Goal: Task Accomplishment & Management: Complete application form

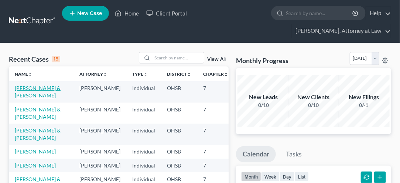
click at [21, 97] on link "[PERSON_NAME] & [PERSON_NAME]" at bounding box center [38, 92] width 46 height 14
click at [21, 96] on link "[PERSON_NAME] & [PERSON_NAME]" at bounding box center [38, 92] width 46 height 14
click at [20, 93] on link "[PERSON_NAME] & [PERSON_NAME]" at bounding box center [38, 92] width 46 height 14
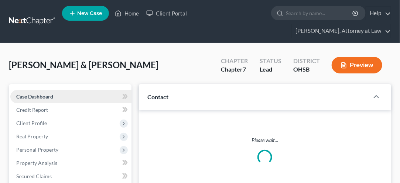
click at [21, 91] on link "Case Dashboard" at bounding box center [70, 96] width 121 height 13
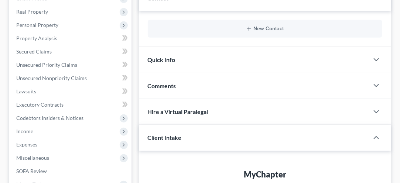
scroll to position [126, 0]
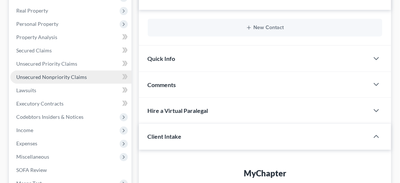
click at [49, 81] on link "Unsecured Nonpriority Claims" at bounding box center [70, 77] width 121 height 13
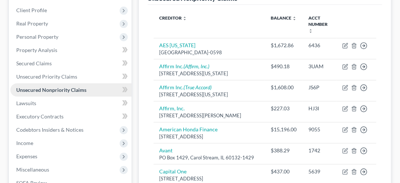
scroll to position [116, 0]
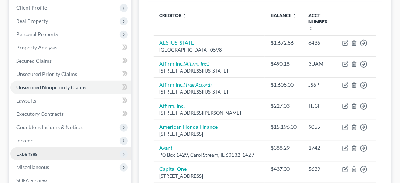
click at [27, 157] on span "Expenses" at bounding box center [70, 153] width 121 height 13
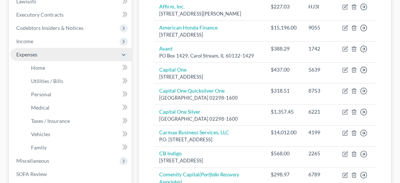
scroll to position [215, 0]
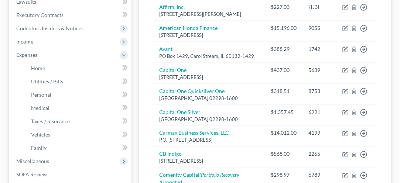
click at [18, 140] on ul "Home Utilities / Bills Personal Medical" at bounding box center [70, 108] width 121 height 93
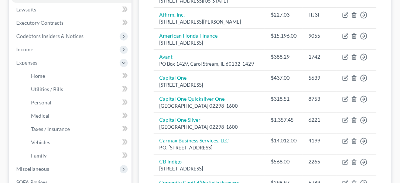
scroll to position [209, 0]
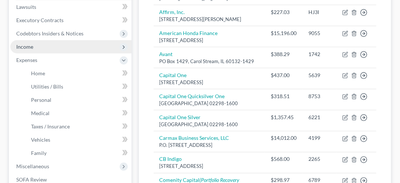
click at [24, 47] on span "Income" at bounding box center [24, 47] width 17 height 6
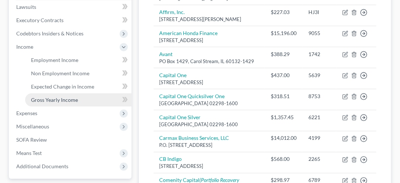
click at [47, 102] on link "Gross Yearly Income" at bounding box center [78, 99] width 106 height 13
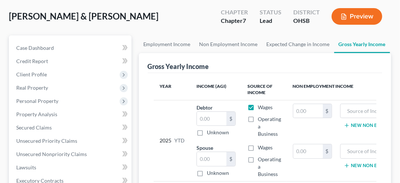
scroll to position [51, 0]
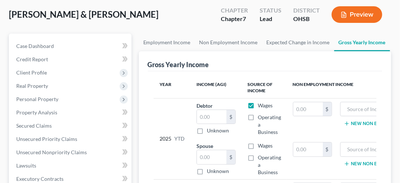
click at [158, 98] on td "2025 YTD" at bounding box center [172, 138] width 37 height 81
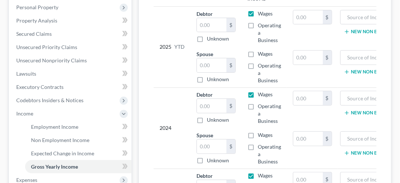
scroll to position [143, 0]
click at [209, 105] on input "text" at bounding box center [212, 106] width 30 height 14
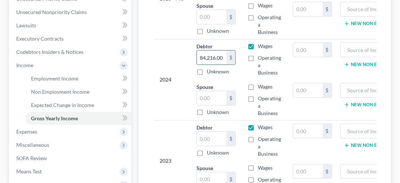
scroll to position [199, 0]
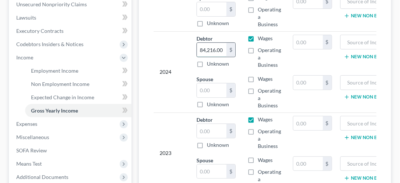
type input "84,216.00"
click at [205, 128] on input "text" at bounding box center [212, 131] width 30 height 14
type input "65,491.00"
click at [167, 133] on div "2023" at bounding box center [172, 153] width 25 height 74
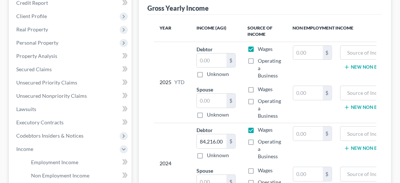
click at [167, 153] on div "2024" at bounding box center [172, 163] width 25 height 74
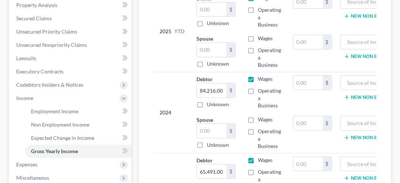
scroll to position [159, 0]
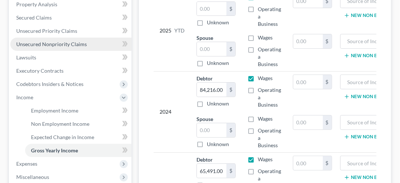
click at [41, 46] on span "Unsecured Nonpriority Claims" at bounding box center [51, 44] width 71 height 6
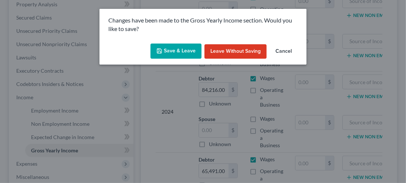
click at [179, 52] on button "Save & Leave" at bounding box center [175, 52] width 51 height 16
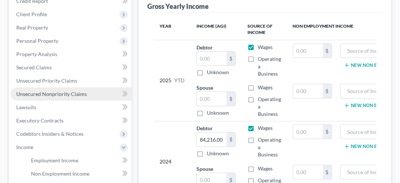
click at [46, 93] on span "Unsecured Nonpriority Claims" at bounding box center [51, 94] width 71 height 6
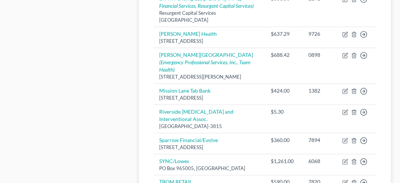
scroll to position [598, 0]
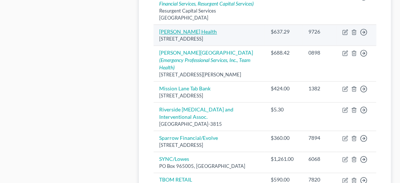
click at [178, 35] on link "[PERSON_NAME] Health" at bounding box center [189, 31] width 58 height 6
select select "36"
select select "9"
select select "2"
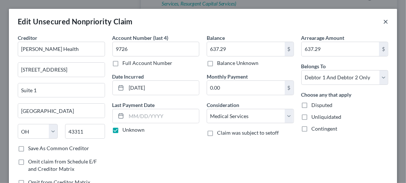
click at [383, 21] on button "×" at bounding box center [385, 21] width 5 height 9
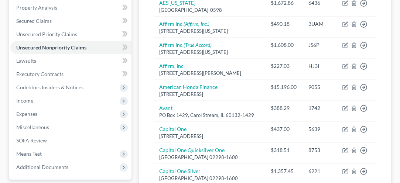
scroll to position [156, 0]
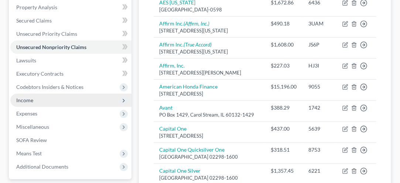
click at [27, 103] on span "Income" at bounding box center [70, 100] width 121 height 13
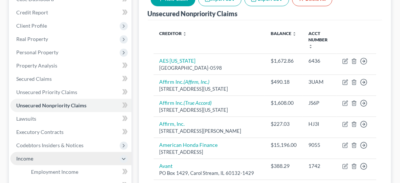
scroll to position [0, 0]
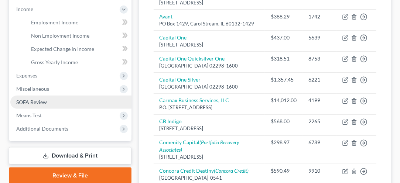
click at [30, 102] on span "SOFA Review" at bounding box center [31, 102] width 31 height 6
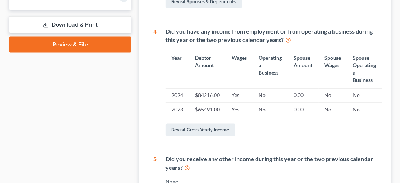
scroll to position [326, 0]
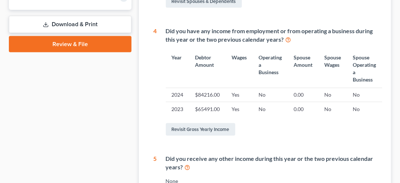
click at [157, 117] on div "Did you have any income from employment or from operating a business during thi…" at bounding box center [268, 82] width 223 height 110
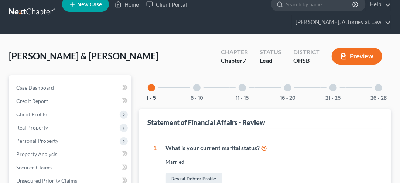
scroll to position [0, 0]
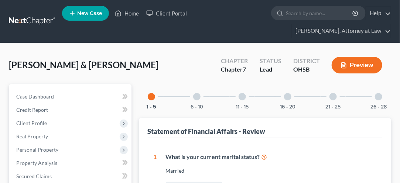
click at [148, 93] on div "1 - 5" at bounding box center [151, 96] width 25 height 25
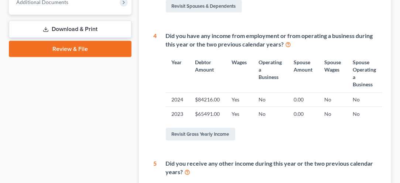
scroll to position [314, 0]
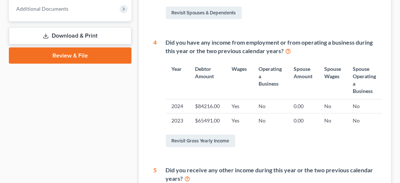
click at [171, 89] on th "Year" at bounding box center [178, 80] width 24 height 38
click at [170, 108] on td "2024" at bounding box center [178, 106] width 24 height 14
click at [174, 120] on td "2023" at bounding box center [178, 120] width 24 height 14
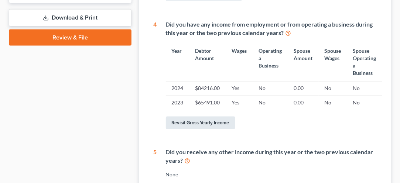
click at [193, 122] on link "Revisit Gross Yearly Income" at bounding box center [200, 123] width 69 height 13
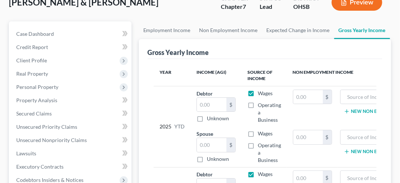
scroll to position [66, 0]
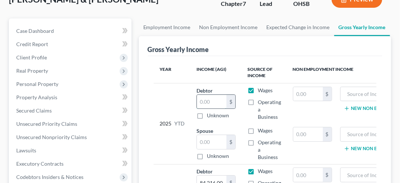
click at [206, 99] on input "text" at bounding box center [212, 102] width 30 height 14
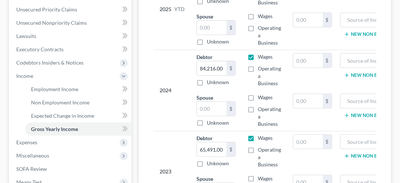
scroll to position [195, 0]
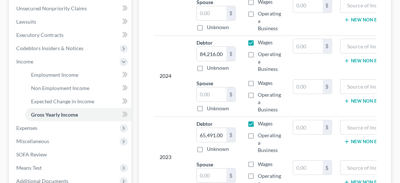
type input "45,477.69"
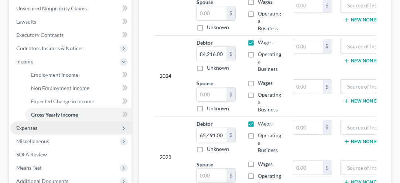
click at [28, 130] on span "Expenses" at bounding box center [26, 128] width 21 height 6
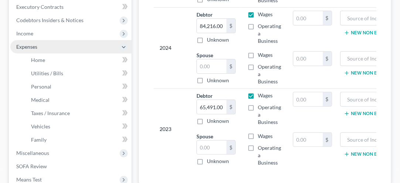
scroll to position [222, 0]
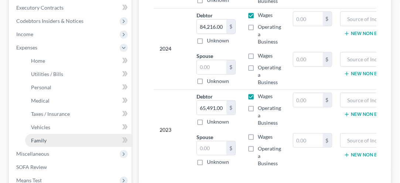
click at [37, 141] on span "Family" at bounding box center [39, 140] width 16 height 6
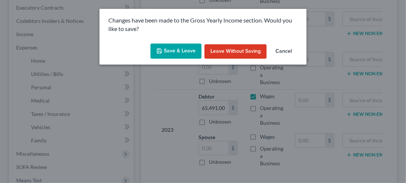
click at [176, 53] on button "Save & Leave" at bounding box center [175, 52] width 51 height 16
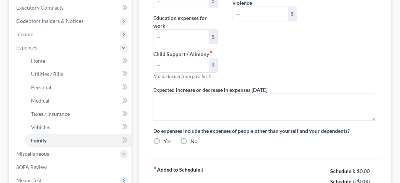
type input "0.00"
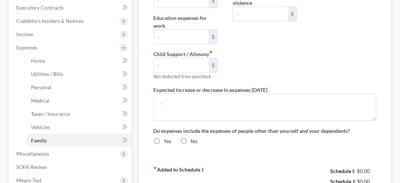
type input "0.00"
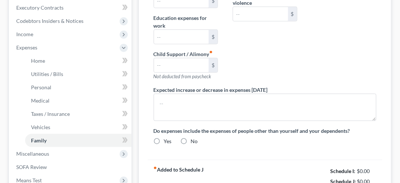
radio input "true"
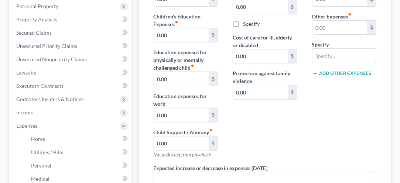
scroll to position [143, 0]
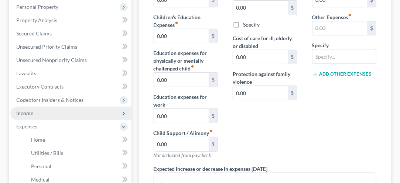
click at [25, 117] on span "Income" at bounding box center [70, 113] width 121 height 13
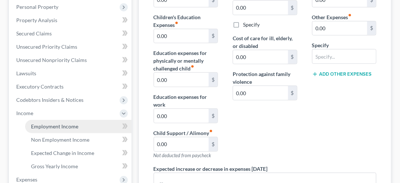
click at [52, 130] on link "Employment Income" at bounding box center [78, 126] width 106 height 13
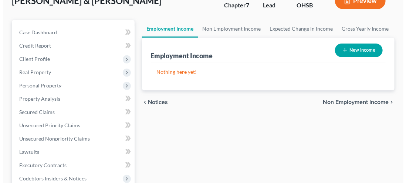
scroll to position [71, 0]
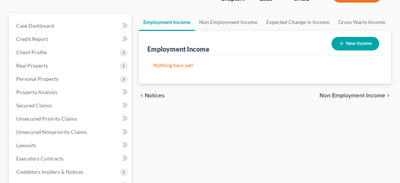
click at [354, 45] on button "New Income" at bounding box center [356, 44] width 48 height 14
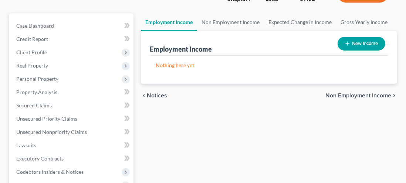
select select "0"
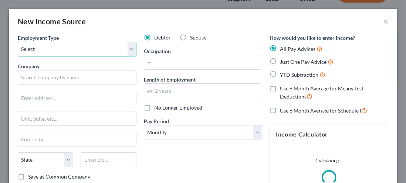
click at [39, 51] on select "Select Full or [DEMOGRAPHIC_DATA] Employment Self Employment" at bounding box center [77, 49] width 119 height 15
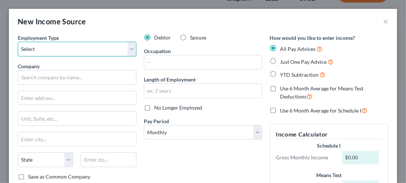
select select "0"
click at [18, 42] on select "Select Full or [DEMOGRAPHIC_DATA] Employment Self Employment" at bounding box center [77, 49] width 119 height 15
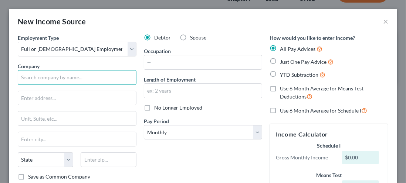
click at [41, 78] on input "text" at bounding box center [77, 77] width 119 height 15
type input "Honda of America"
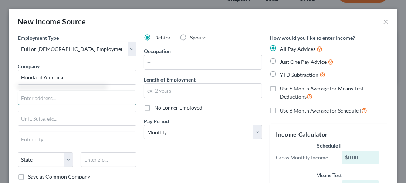
click at [35, 98] on input "text" at bounding box center [77, 98] width 118 height 14
type input "[GEOGRAPHIC_DATA]"
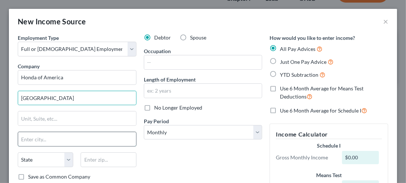
click at [37, 140] on input "text" at bounding box center [77, 139] width 118 height 14
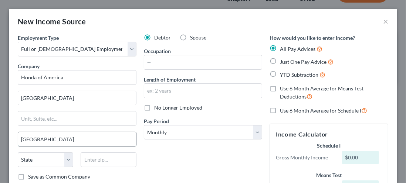
type input "[GEOGRAPHIC_DATA]"
click at [65, 160] on select "State [US_STATE] AK AR AZ CA CO CT DE DC [GEOGRAPHIC_DATA] [GEOGRAPHIC_DATA] GU…" at bounding box center [45, 160] width 55 height 15
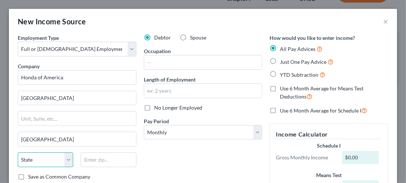
select select "36"
click at [18, 153] on select "State [US_STATE] AK AR AZ CA CO CT DE DC [GEOGRAPHIC_DATA] [GEOGRAPHIC_DATA] GU…" at bounding box center [45, 160] width 55 height 15
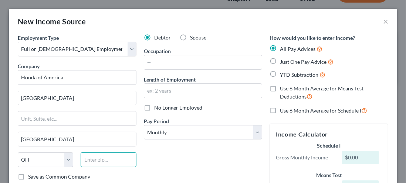
click at [89, 160] on input "text" at bounding box center [108, 160] width 55 height 15
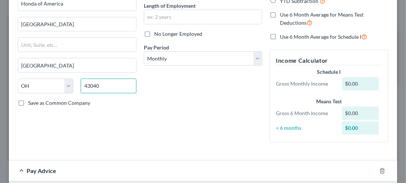
scroll to position [74, 0]
type input "43040"
click at [28, 102] on label "Save as Common Company" at bounding box center [59, 102] width 62 height 7
click at [31, 102] on input "Save as Common Company" at bounding box center [33, 101] width 5 height 5
checkbox input "true"
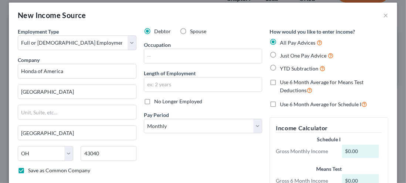
scroll to position [0, 0]
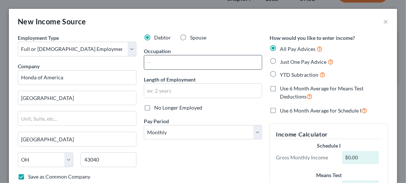
click at [162, 65] on input "text" at bounding box center [203, 62] width 118 height 14
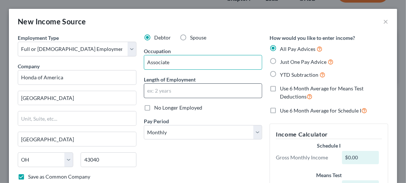
type input "Associate"
click at [154, 96] on input "text" at bounding box center [203, 91] width 118 height 14
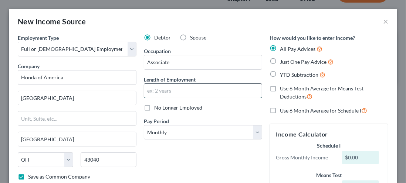
click at [153, 92] on input "text" at bounding box center [203, 91] width 118 height 14
type input "2.5 years"
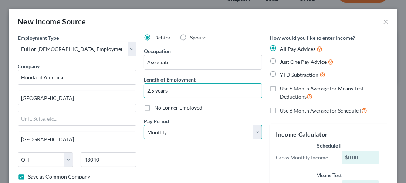
click at [258, 130] on select "Select Monthly Twice Monthly Every Other Week Weekly" at bounding box center [203, 132] width 119 height 15
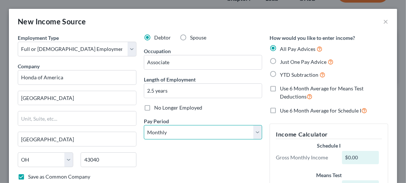
select select "2"
click at [144, 125] on select "Select Monthly Twice Monthly Every Other Week Weekly" at bounding box center [203, 132] width 119 height 15
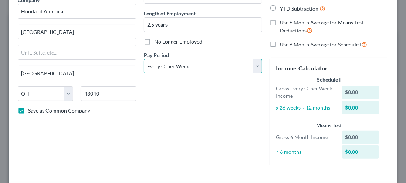
scroll to position [65, 0]
